Goal: Complete application form: Complete application form

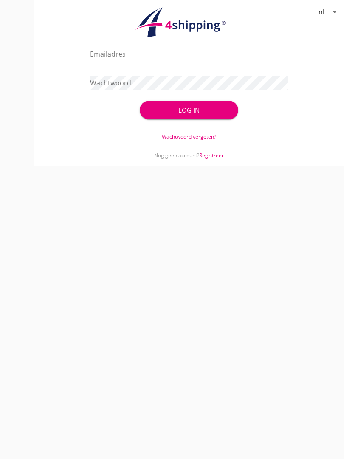
click at [120, 56] on input "Emailadres" at bounding box center [188, 54] width 197 height 14
type input "[EMAIL_ADDRESS][DOMAIN_NAME]"
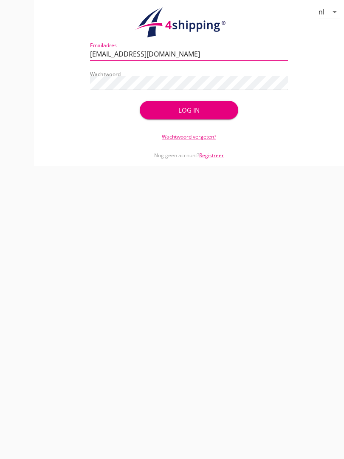
click at [197, 115] on div "Log in" at bounding box center [189, 110] width 72 height 10
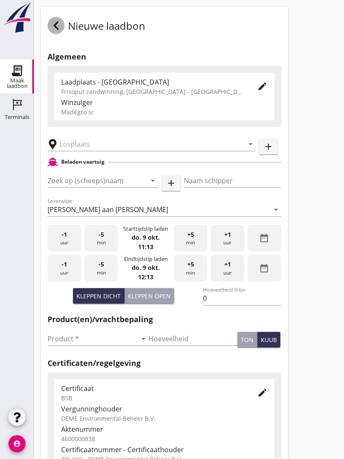
click at [62, 32] on div at bounding box center [56, 25] width 17 height 17
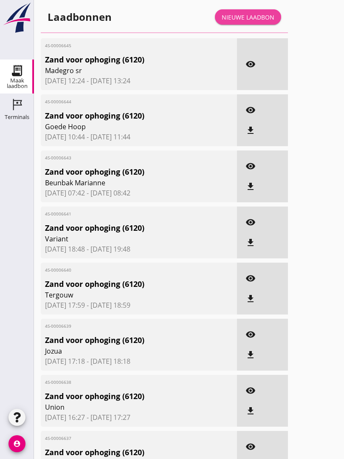
click at [260, 19] on link "Nieuwe laadbon" at bounding box center [248, 16] width 66 height 15
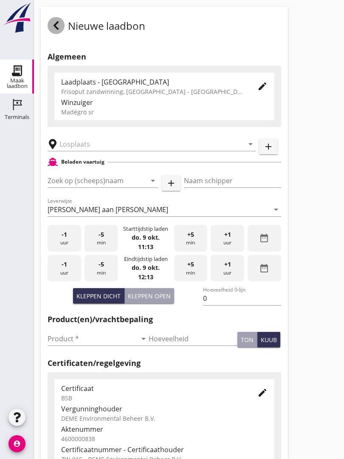
click at [54, 31] on icon at bounding box center [56, 25] width 10 height 10
